Goal: Check status: Check status

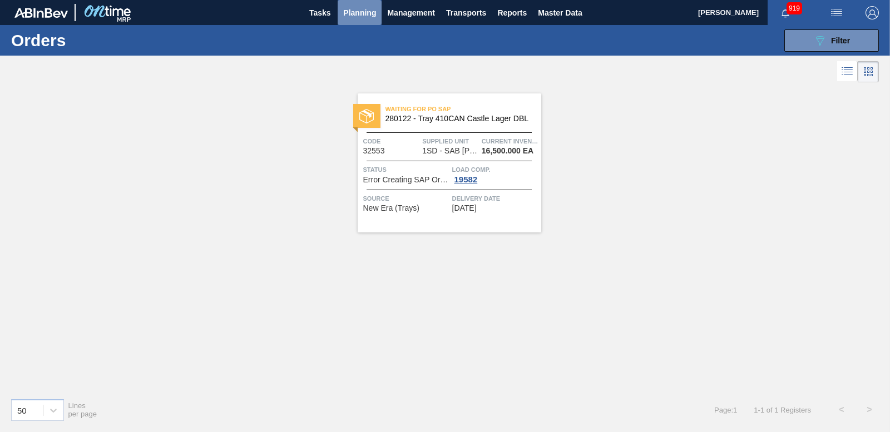
click at [363, 12] on span "Planning" at bounding box center [359, 12] width 33 height 13
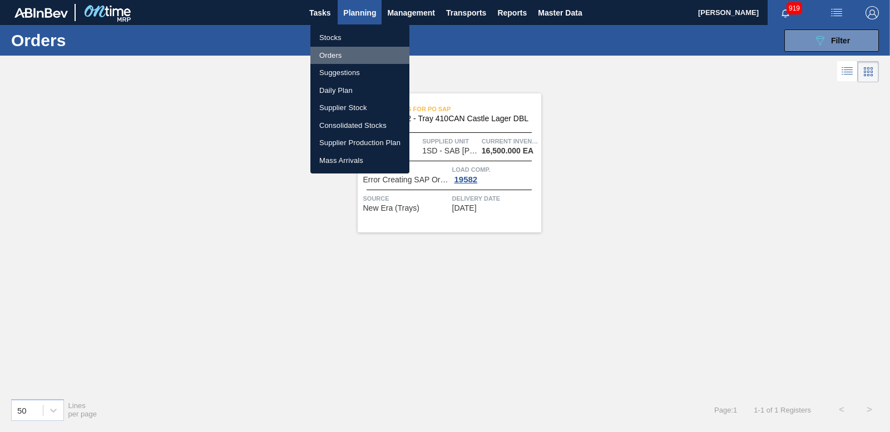
click at [334, 49] on li "Orders" at bounding box center [359, 56] width 99 height 18
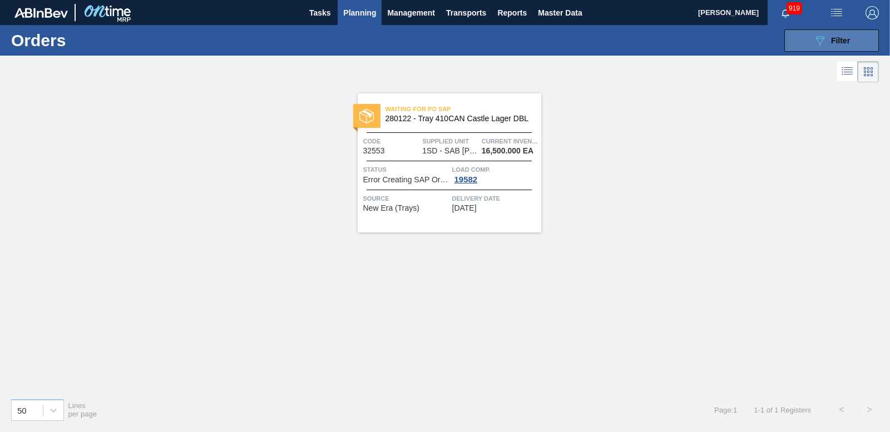
click at [813, 37] on icon "089F7B8B-B2A5-4AFE-B5C0-19BA573D28AC" at bounding box center [819, 40] width 13 height 13
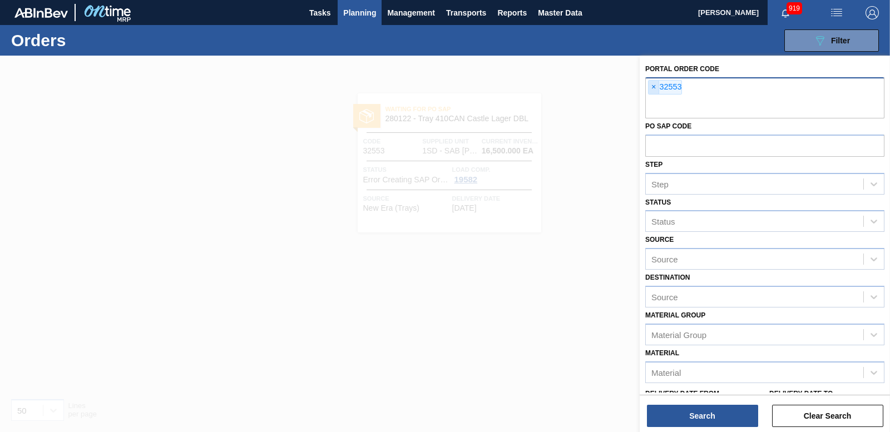
click at [651, 87] on span "×" at bounding box center [653, 87] width 11 height 13
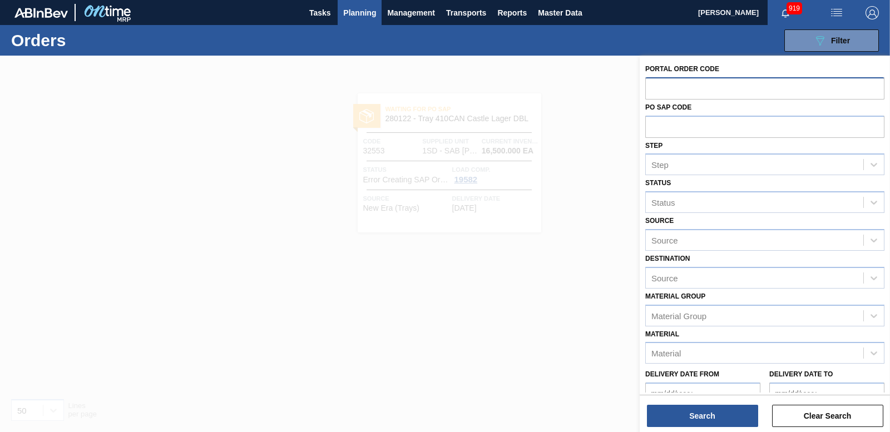
paste input "173745"
type input "173745"
click at [701, 411] on button "Search" at bounding box center [702, 416] width 111 height 22
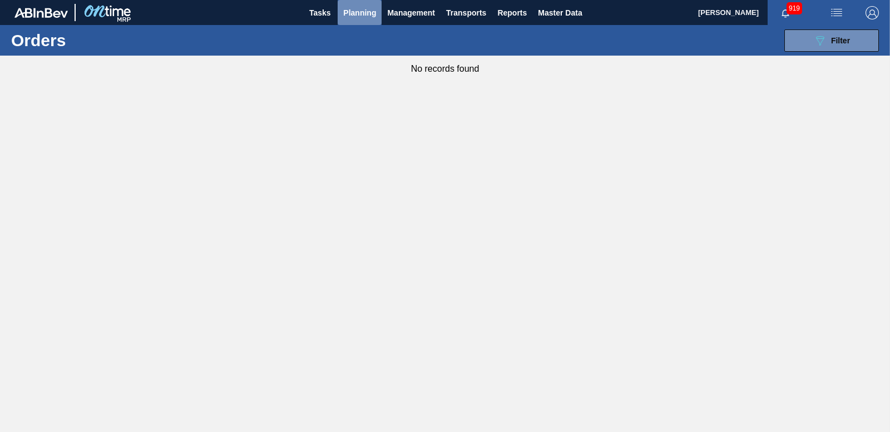
click at [360, 7] on span "Planning" at bounding box center [359, 12] width 33 height 13
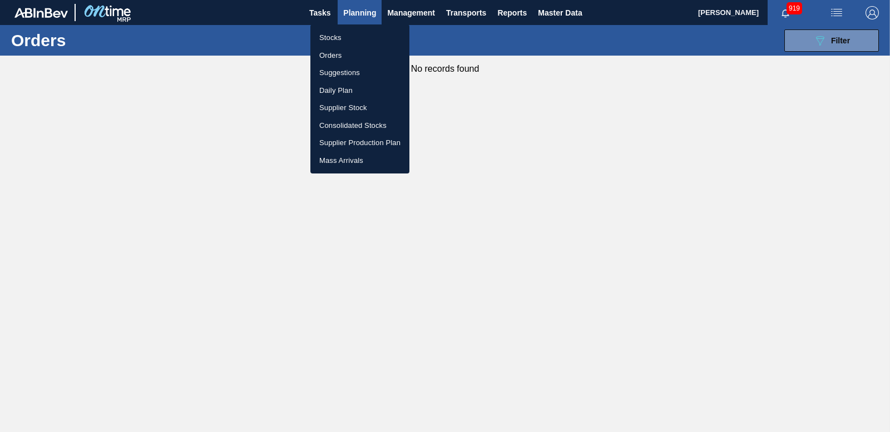
click at [606, 143] on div at bounding box center [445, 216] width 890 height 432
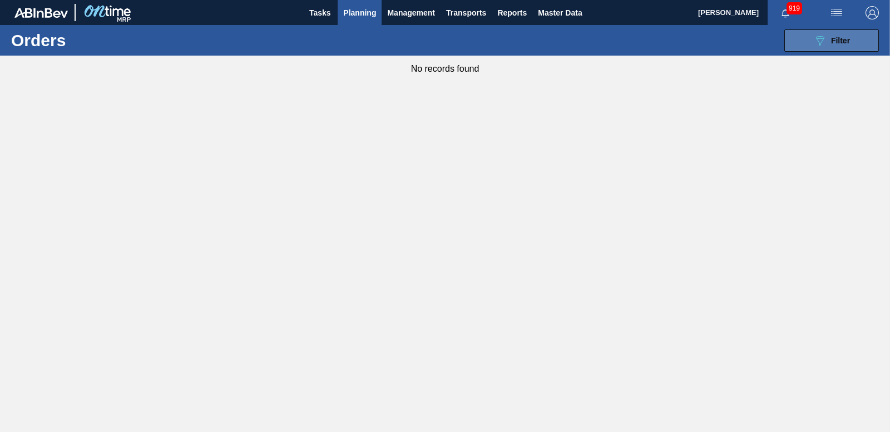
click at [807, 49] on button "089F7B8B-B2A5-4AFE-B5C0-19BA573D28AC Filter" at bounding box center [831, 40] width 95 height 22
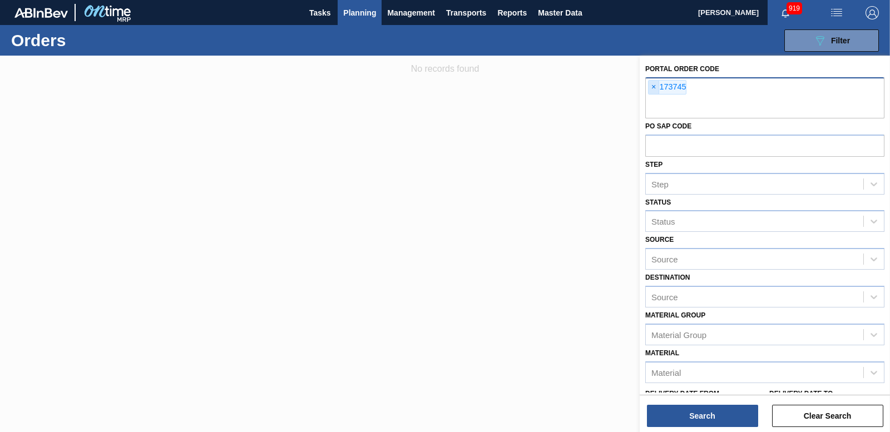
click at [655, 89] on span "×" at bounding box center [653, 87] width 11 height 13
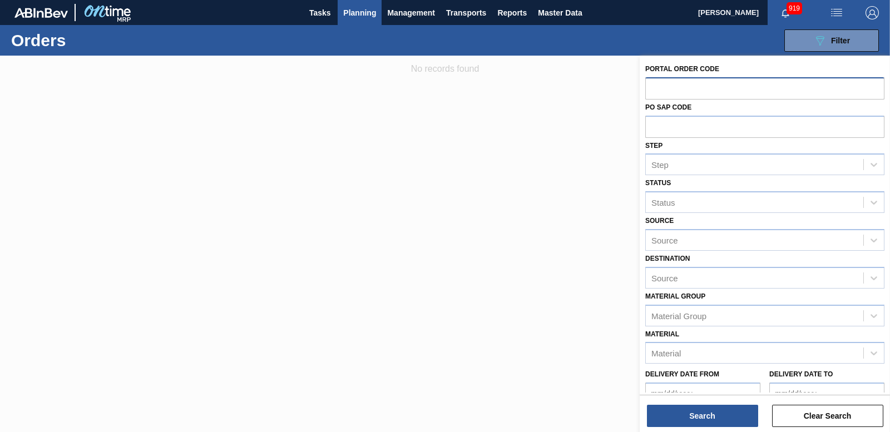
paste input "32532"
type input "32532"
click at [697, 413] on button "Search" at bounding box center [702, 416] width 111 height 22
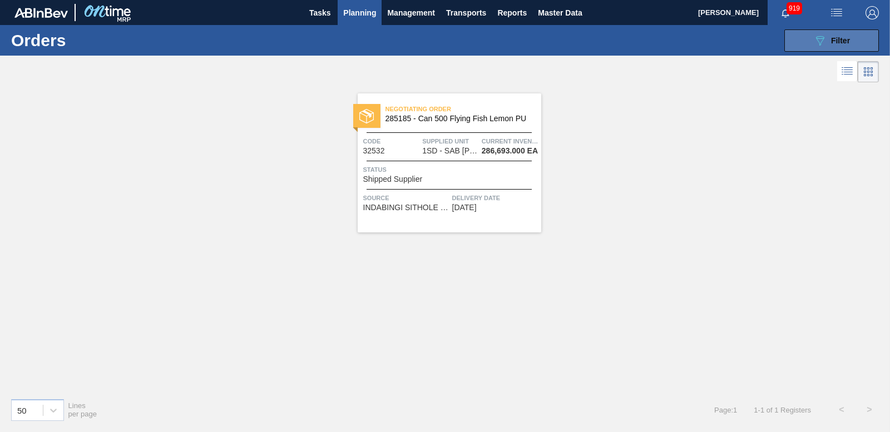
click at [861, 37] on button "089F7B8B-B2A5-4AFE-B5C0-19BA573D28AC Filter" at bounding box center [831, 40] width 95 height 22
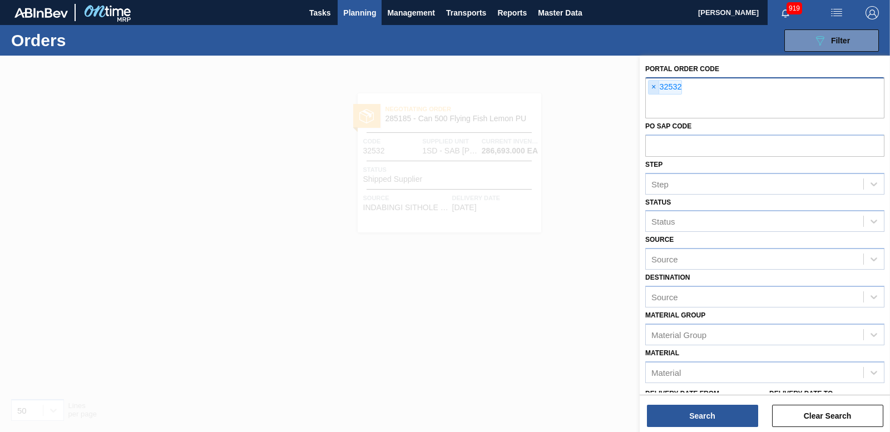
click at [648, 87] on span "×" at bounding box center [653, 87] width 11 height 13
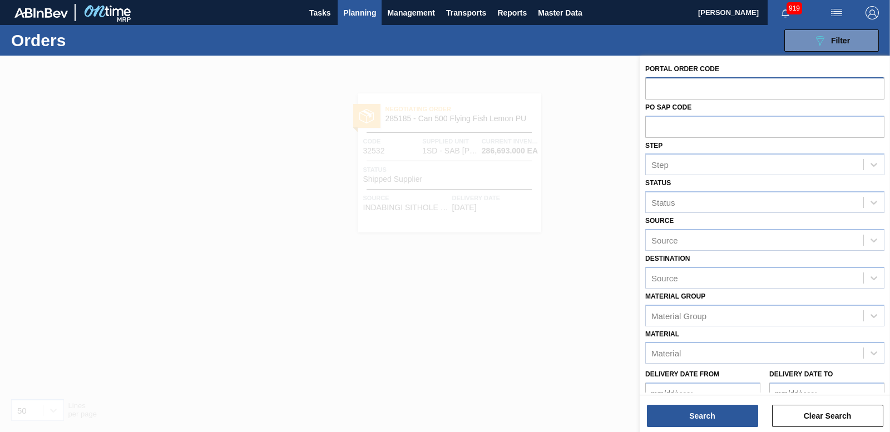
paste input "32531"
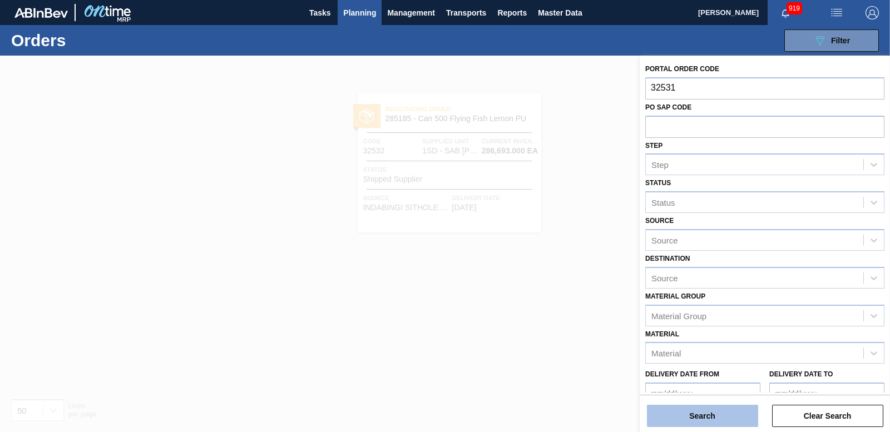
type input "32531"
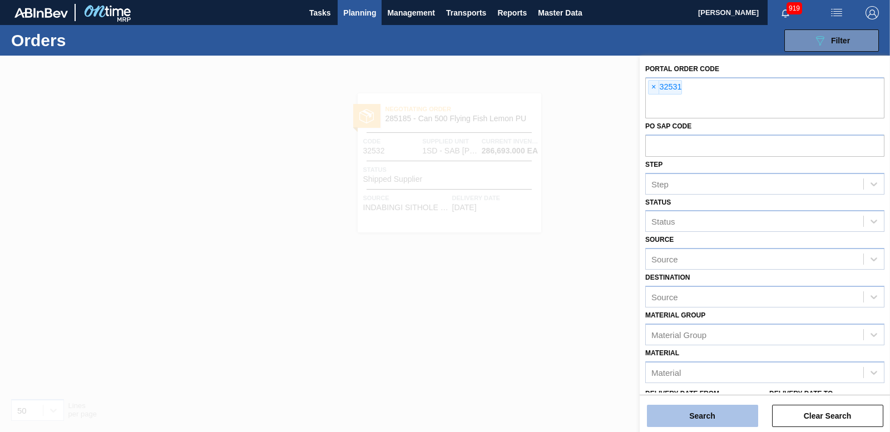
click at [733, 419] on button "Search" at bounding box center [702, 416] width 111 height 22
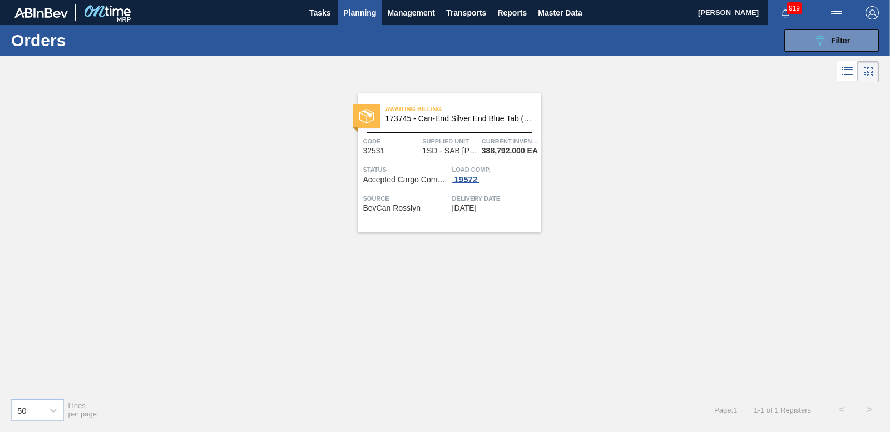
click at [473, 184] on div "19572" at bounding box center [466, 179] width 28 height 9
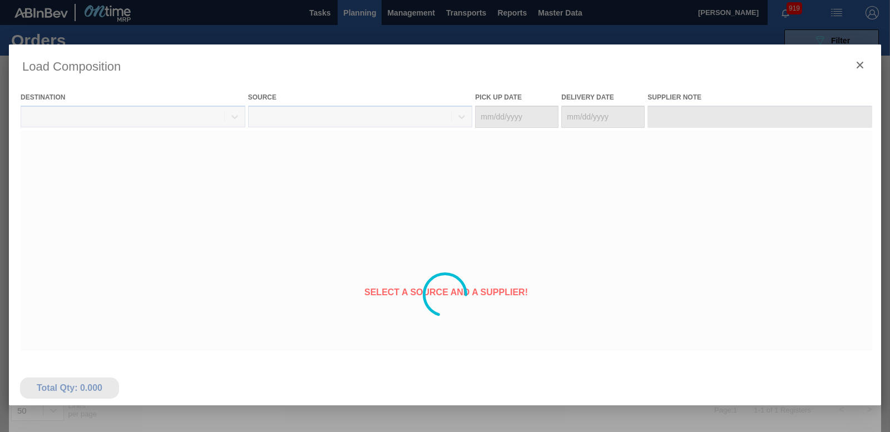
type Date "[DATE]"
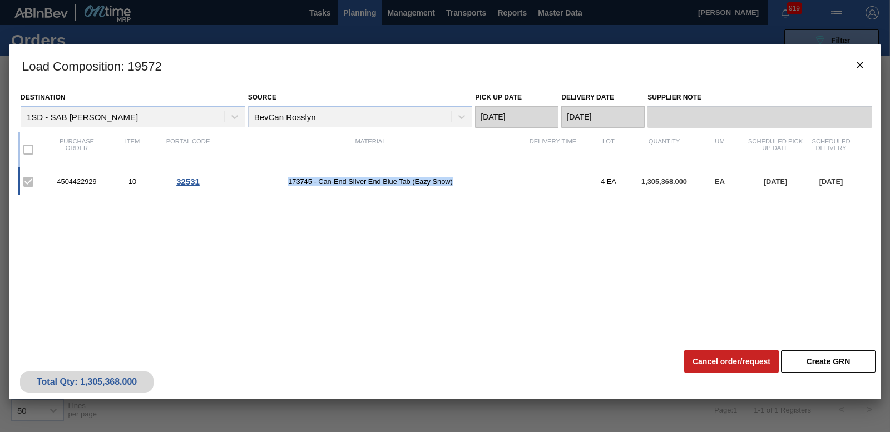
drag, startPoint x: 287, startPoint y: 185, endPoint x: 455, endPoint y: 193, distance: 168.1
click at [455, 193] on div "4504422929 10 32531 173745 - Can-End Silver End Blue Tab (Eazy Snow) 4 EA 1,305…" at bounding box center [438, 181] width 841 height 28
drag, startPoint x: 455, startPoint y: 193, endPoint x: 429, endPoint y: 180, distance: 29.8
copy span "173745 - Can-End Silver End Blue Tab (Eazy Snow)"
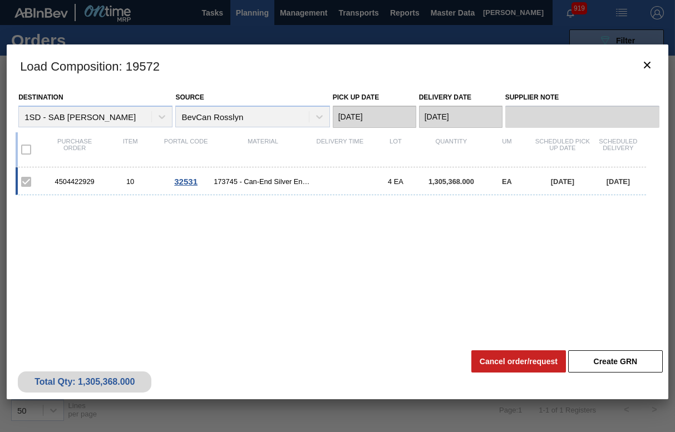
click at [384, 229] on div "4504422929 10 32531 173745 - Can-End Silver End Blue Tab (Eazy Snow) 4 EA 1,305…" at bounding box center [335, 249] width 639 height 164
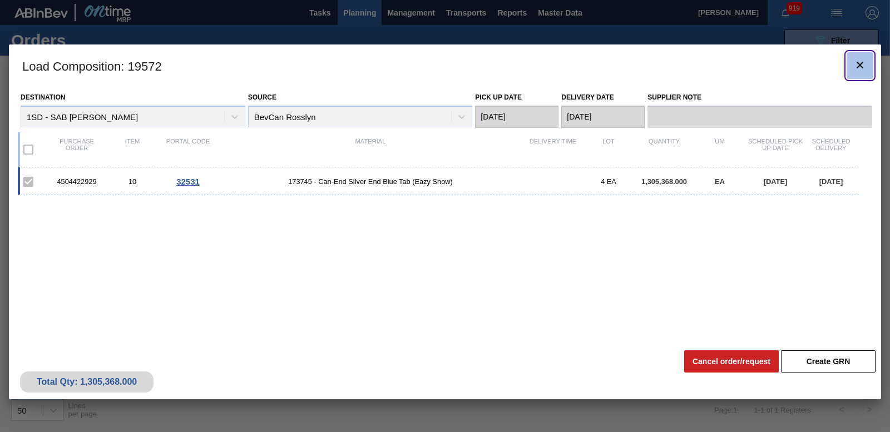
click at [860, 63] on icon "botão de ícone" at bounding box center [859, 64] width 13 height 13
